Goal: Navigation & Orientation: Understand site structure

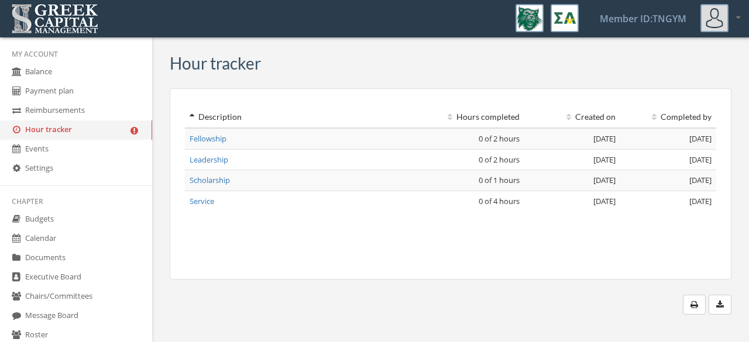
click at [51, 170] on link "Settings" at bounding box center [76, 168] width 152 height 19
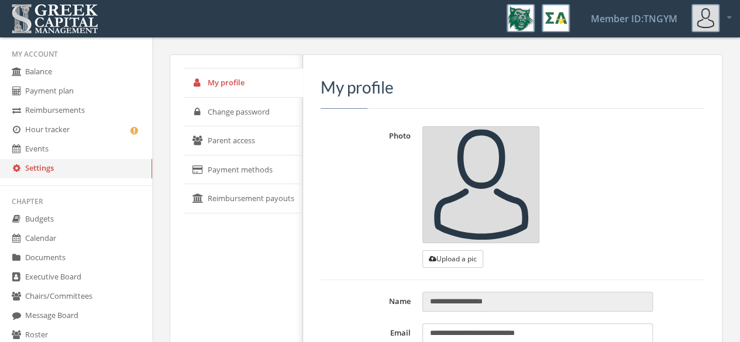
click at [50, 153] on link "Events" at bounding box center [76, 149] width 152 height 19
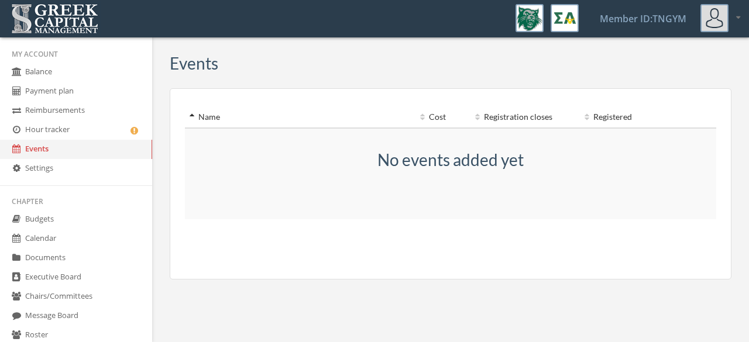
click at [51, 109] on link "Reimbursements" at bounding box center [76, 110] width 152 height 19
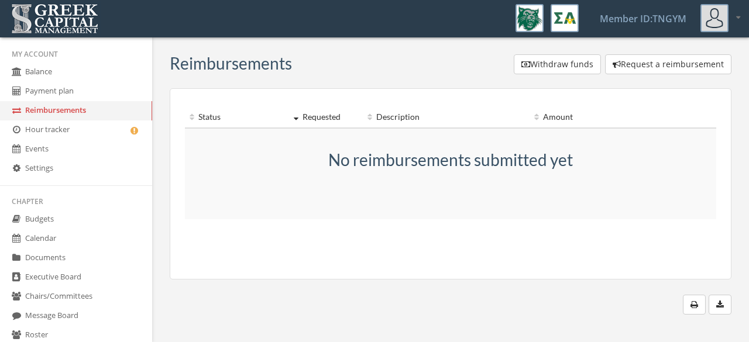
click at [51, 89] on link "Payment plan" at bounding box center [76, 91] width 152 height 19
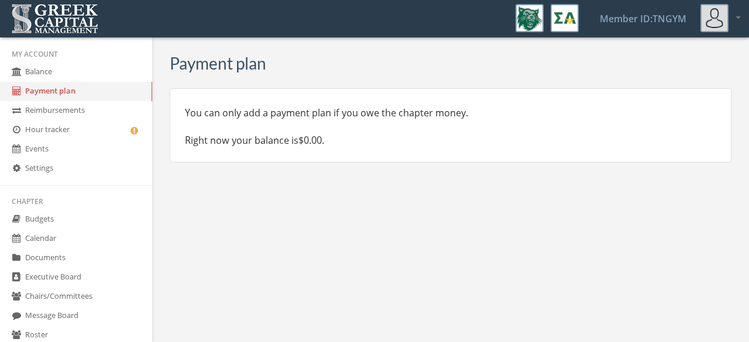
click at [47, 71] on link "Balance" at bounding box center [76, 72] width 152 height 19
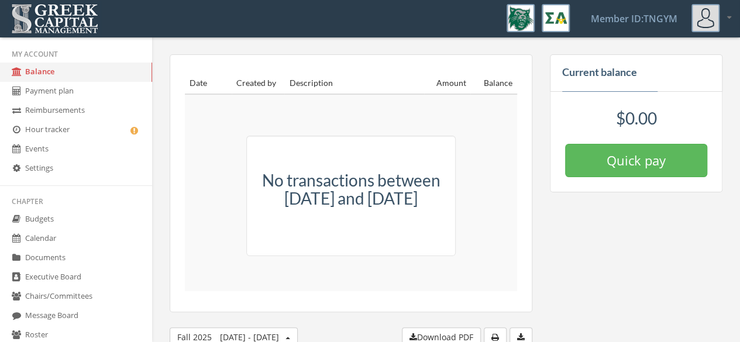
click at [58, 227] on link "Budgets" at bounding box center [76, 219] width 152 height 19
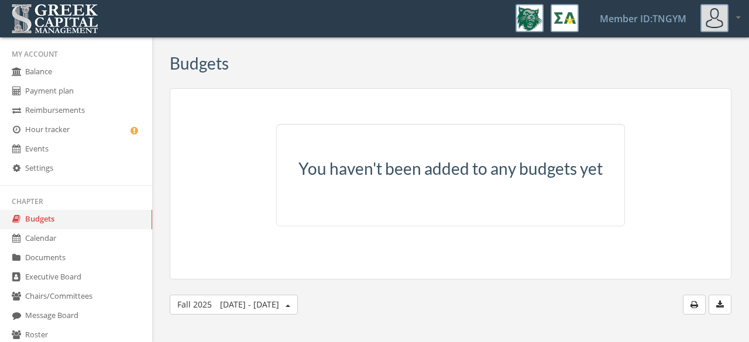
click at [57, 238] on link "Calendar" at bounding box center [76, 238] width 152 height 19
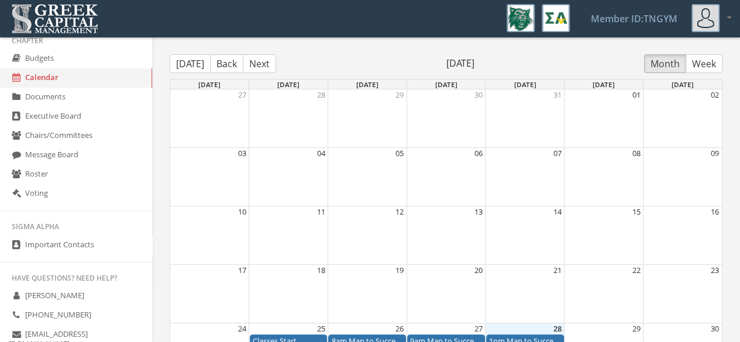
scroll to position [168, 0]
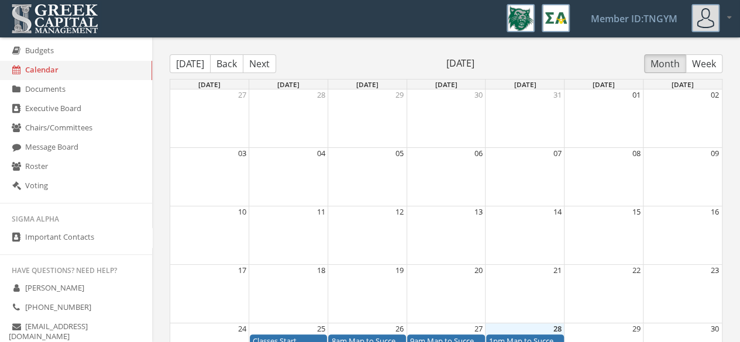
click at [52, 139] on link "Message Board" at bounding box center [76, 147] width 152 height 19
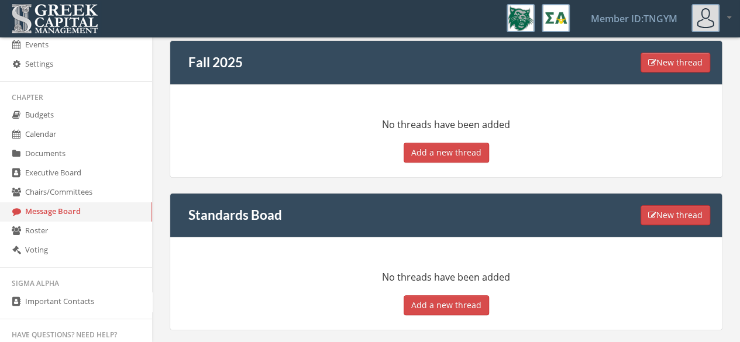
scroll to position [94, 0]
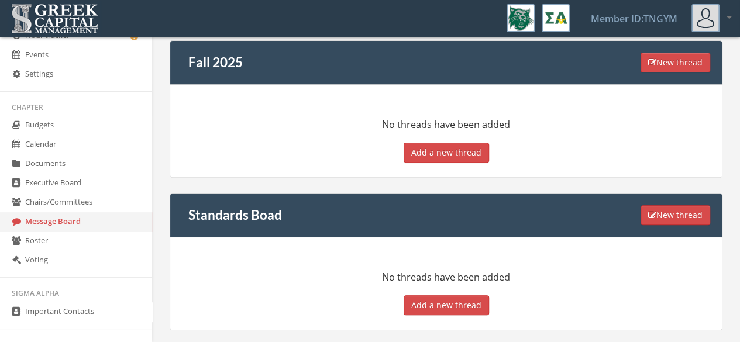
click at [76, 240] on link "Roster" at bounding box center [76, 241] width 152 height 19
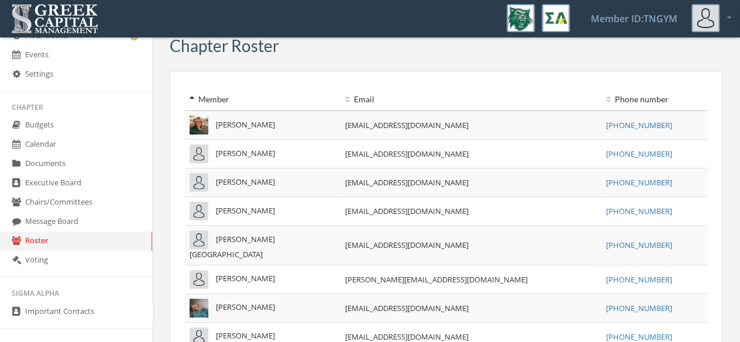
scroll to position [7, 0]
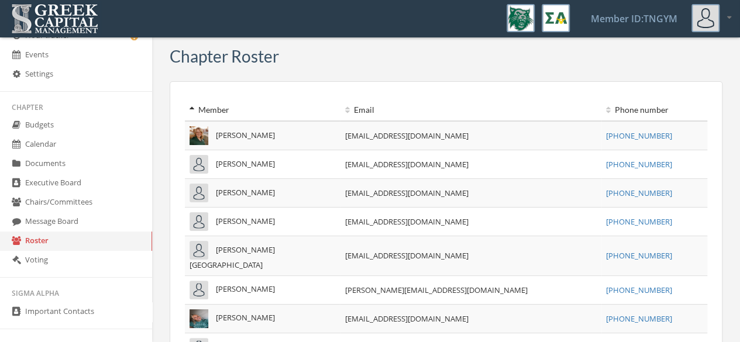
click at [726, 17] on div at bounding box center [711, 18] width 40 height 28
click at [572, 68] on div "Chapter Roster" at bounding box center [446, 58] width 553 height 23
click at [607, 26] on link "Member ID: TNGYM" at bounding box center [634, 19] width 115 height 36
click at [30, 75] on link "Settings" at bounding box center [76, 74] width 152 height 19
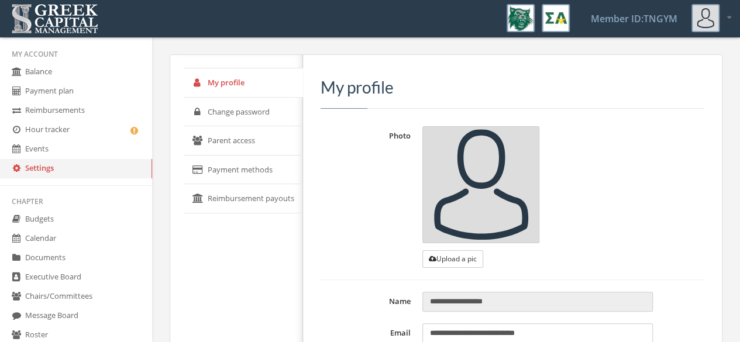
click at [35, 70] on link "Balance" at bounding box center [76, 72] width 152 height 19
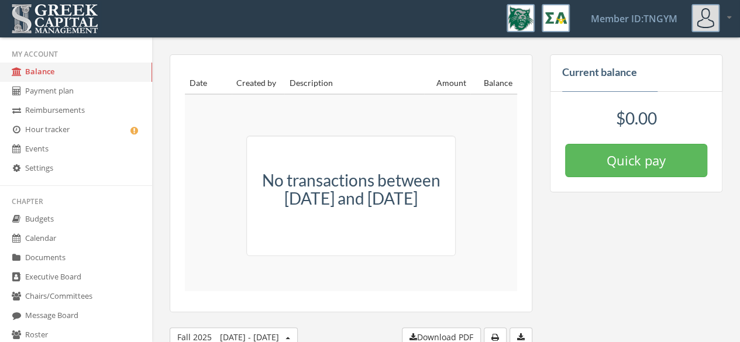
click at [58, 96] on link "Payment plan" at bounding box center [76, 91] width 152 height 19
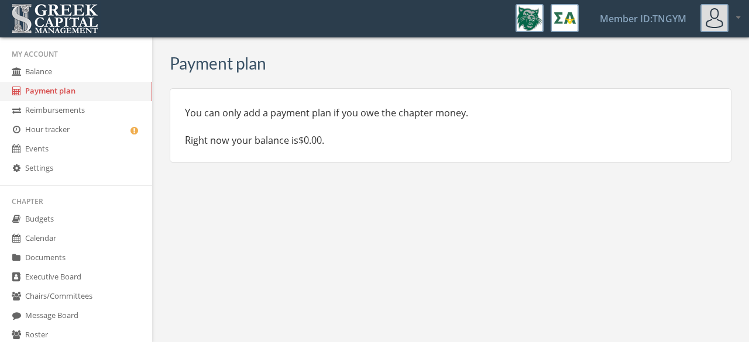
click at [83, 52] on li "My Account" at bounding box center [76, 54] width 152 height 17
click at [56, 13] on img at bounding box center [54, 19] width 93 height 36
